Goal: Contribute content

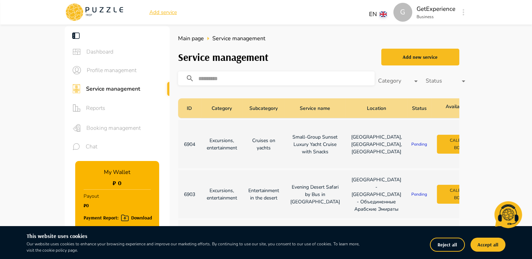
scroll to position [35, 0]
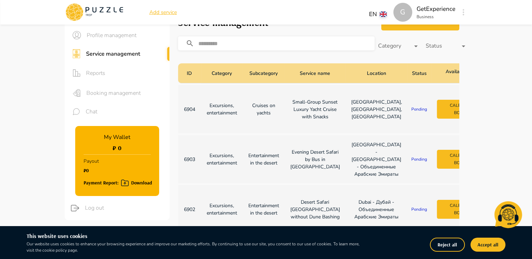
click at [227, 116] on p "Excursions, entertainment" at bounding box center [222, 109] width 30 height 15
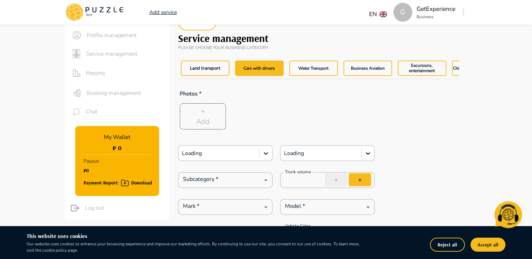
type textarea "*"
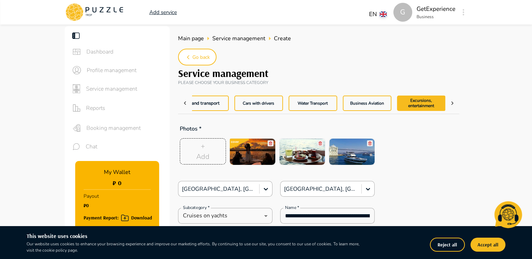
type textarea "*"
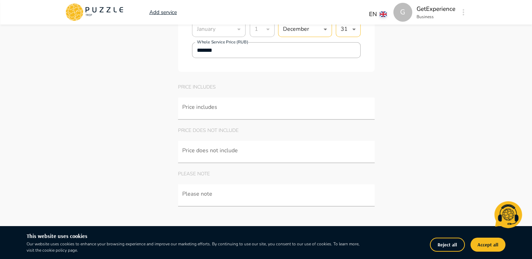
scroll to position [2064, 0]
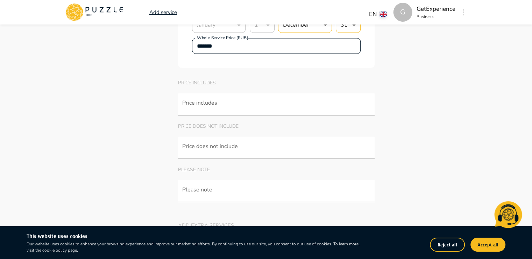
click at [202, 53] on input "*******" at bounding box center [276, 46] width 169 height 14
type input "******"
type textarea "*"
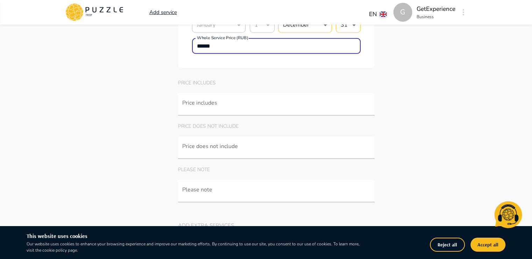
type textarea "*"
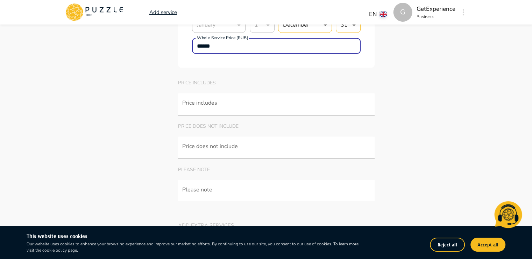
type input "*******"
type textarea "*"
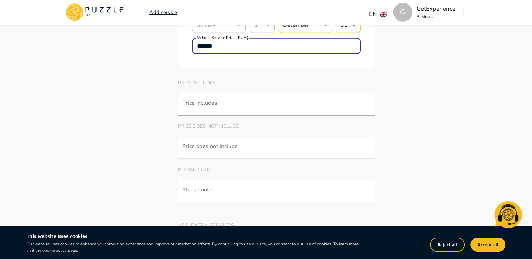
type textarea "*"
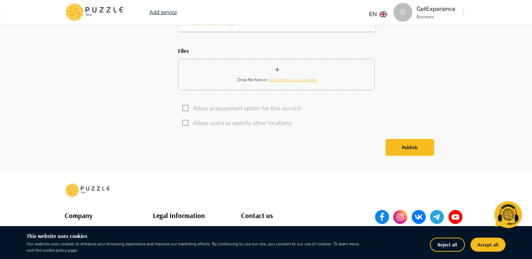
scroll to position [2350, 0]
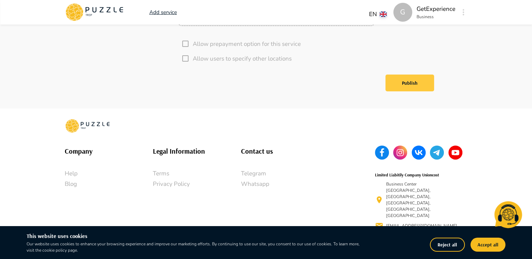
type input "*******"
click at [404, 90] on button "Publish" at bounding box center [410, 83] width 49 height 17
type textarea "*"
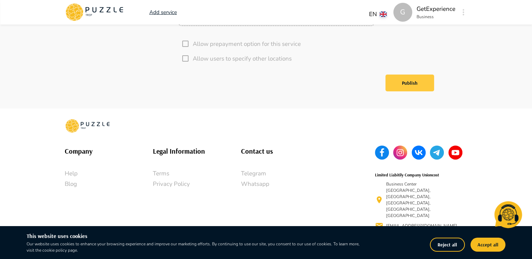
type input "****"
type textarea "*"
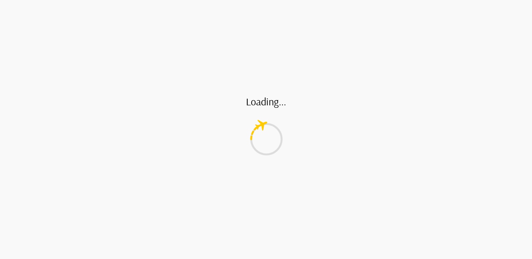
type textarea "*"
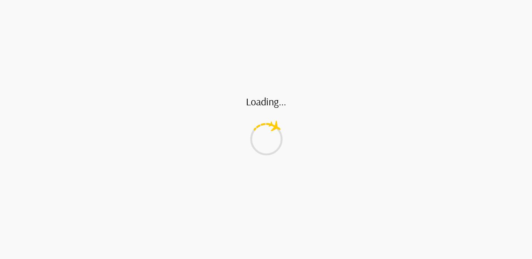
type input "*"
type textarea "*"
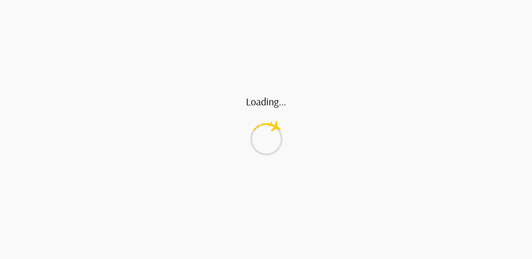
type input "*"
type textarea "*"
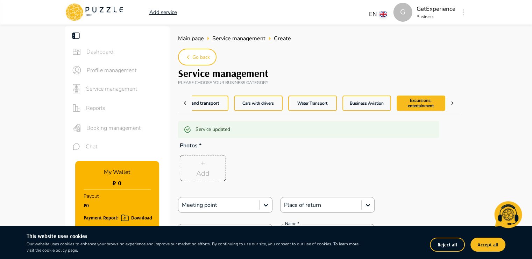
type input "*"
type textarea "*"
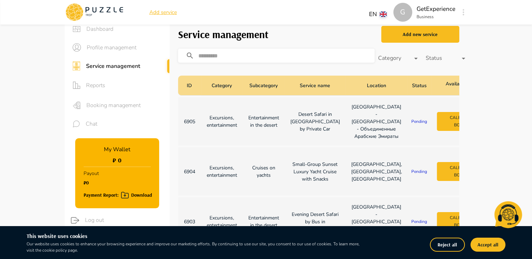
scroll to position [105, 0]
